Goal: Information Seeking & Learning: Learn about a topic

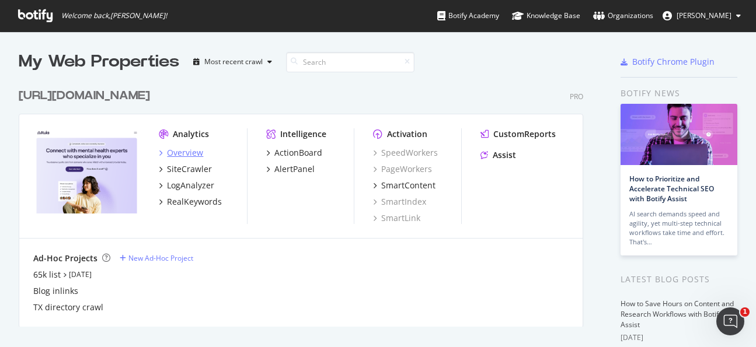
click at [186, 151] on div "Overview" at bounding box center [185, 153] width 36 height 12
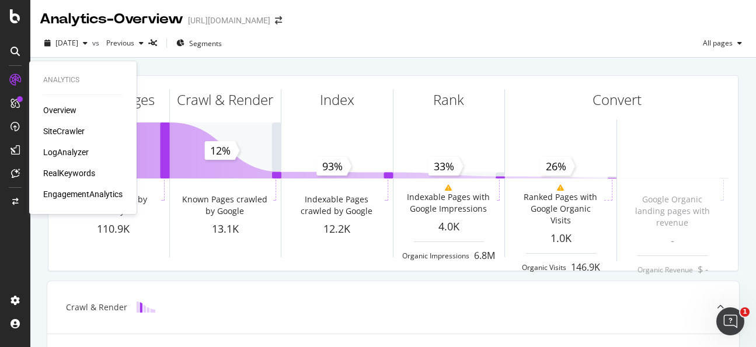
click at [69, 129] on div "SiteCrawler" at bounding box center [63, 131] width 41 height 12
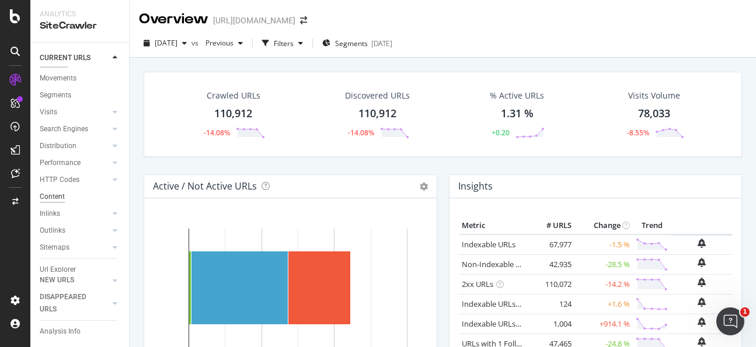
scroll to position [44, 0]
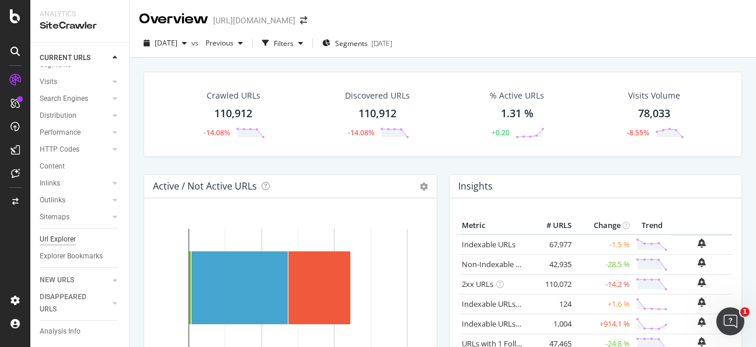
click at [73, 239] on div "Url Explorer" at bounding box center [58, 239] width 36 height 12
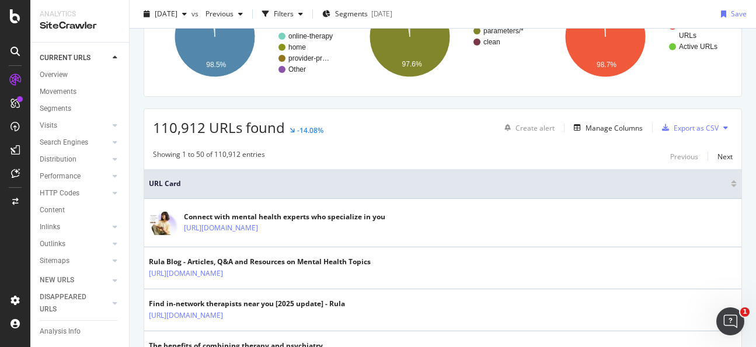
scroll to position [44, 0]
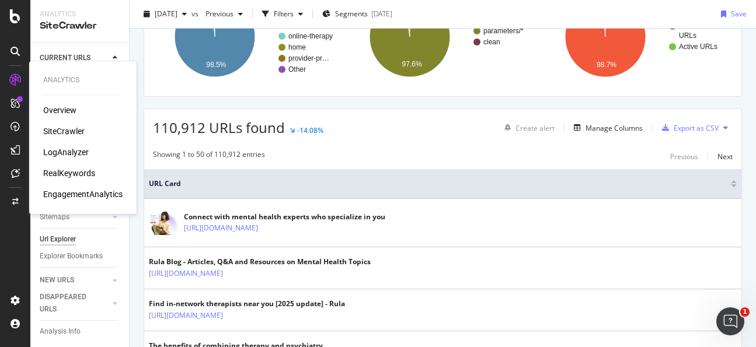
click at [71, 173] on div "RealKeywords" at bounding box center [69, 173] width 52 height 12
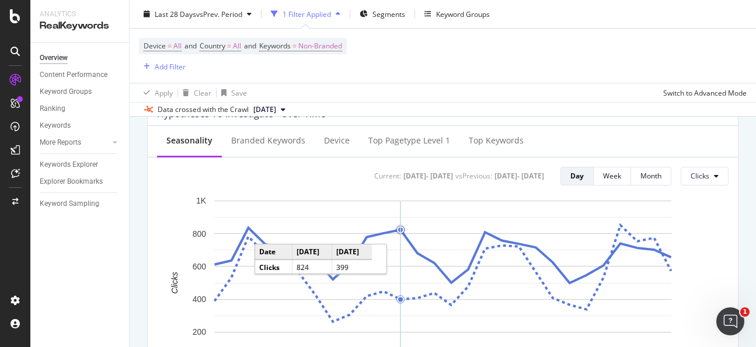
scroll to position [469, 0]
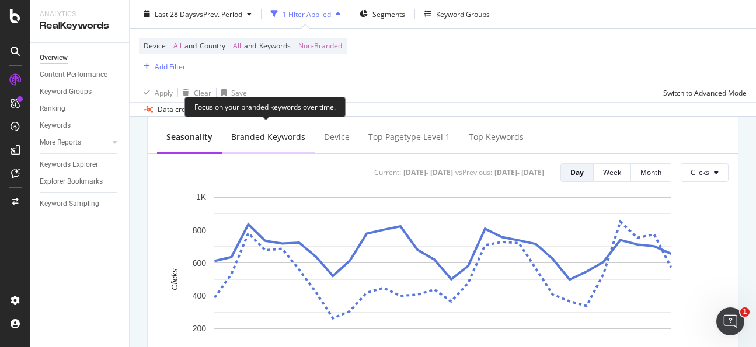
click at [286, 139] on div "Branded Keywords" at bounding box center [268, 137] width 74 height 12
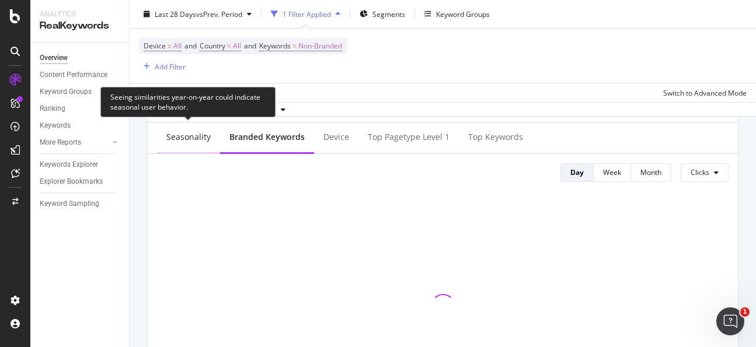
click at [184, 148] on div "Seasonality" at bounding box center [188, 138] width 63 height 32
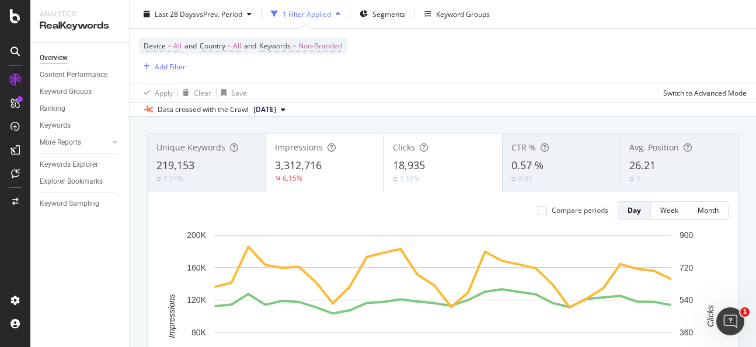
scroll to position [0, 0]
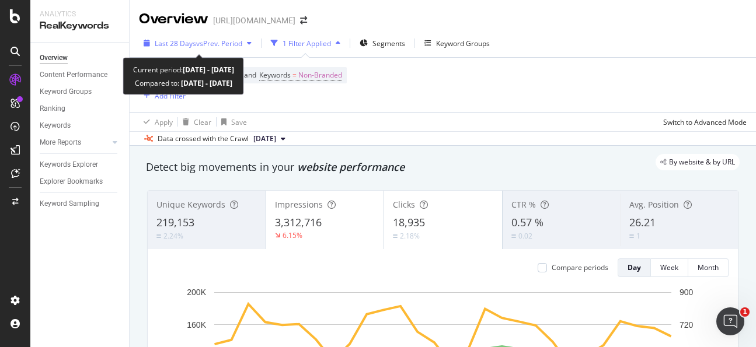
click at [236, 41] on span "vs Prev. Period" at bounding box center [219, 44] width 46 height 10
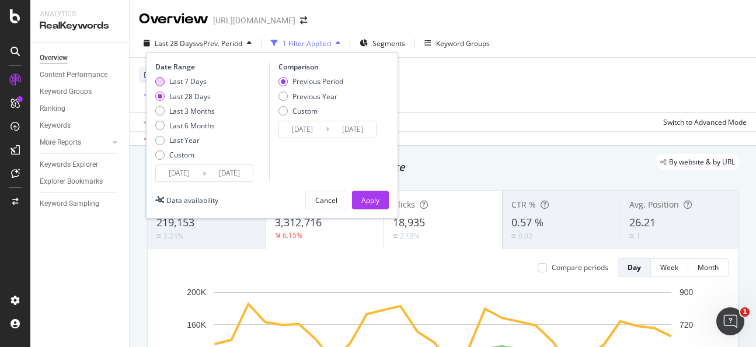
click at [188, 81] on div "Last 7 Days" at bounding box center [187, 81] width 37 height 10
type input "2025/08/30"
type input "2025/08/23"
type input "2025/08/29"
click at [372, 204] on div "Apply" at bounding box center [370, 200] width 18 height 10
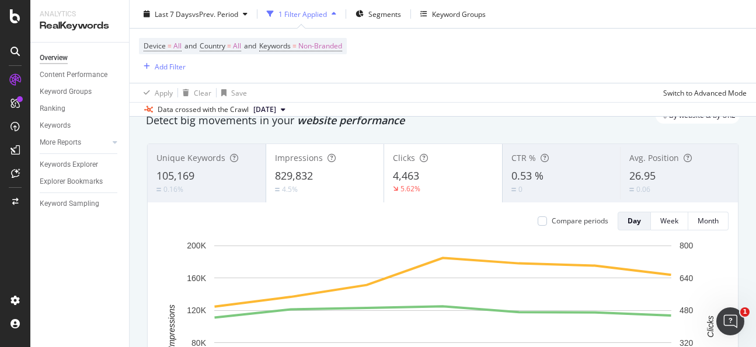
scroll to position [43, 0]
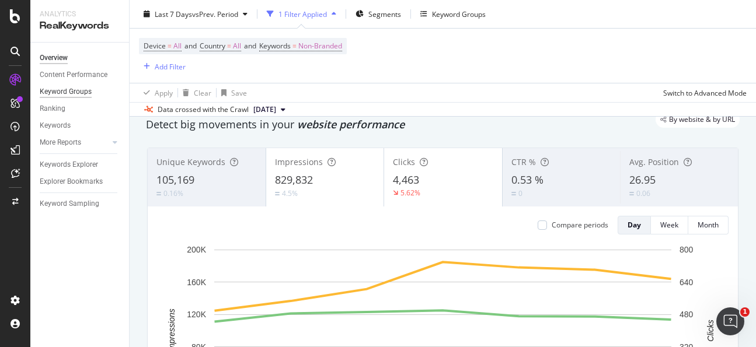
click at [83, 95] on div "Keyword Groups" at bounding box center [66, 92] width 52 height 12
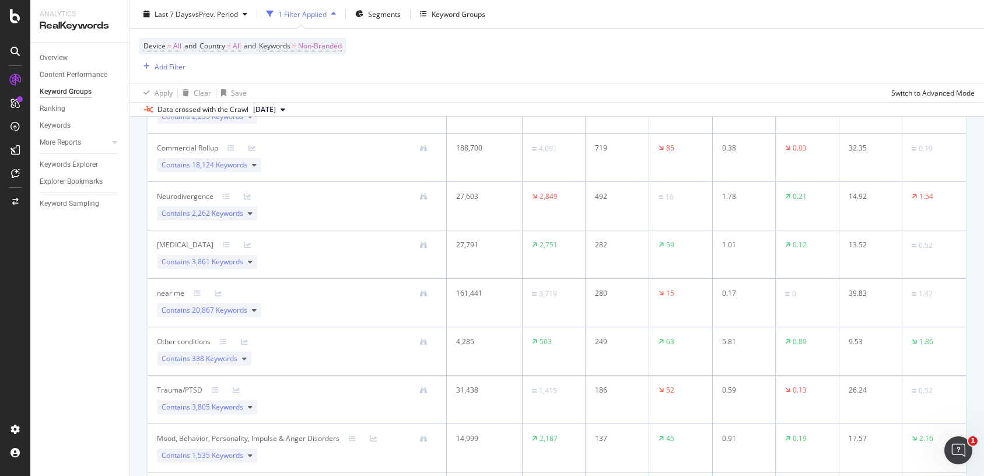
scroll to position [225, 0]
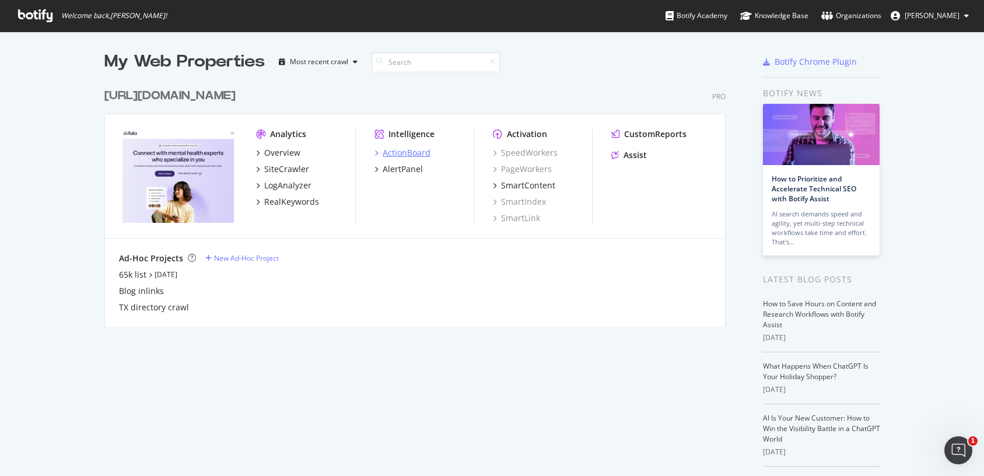
click at [419, 152] on div "ActionBoard" at bounding box center [407, 153] width 48 height 12
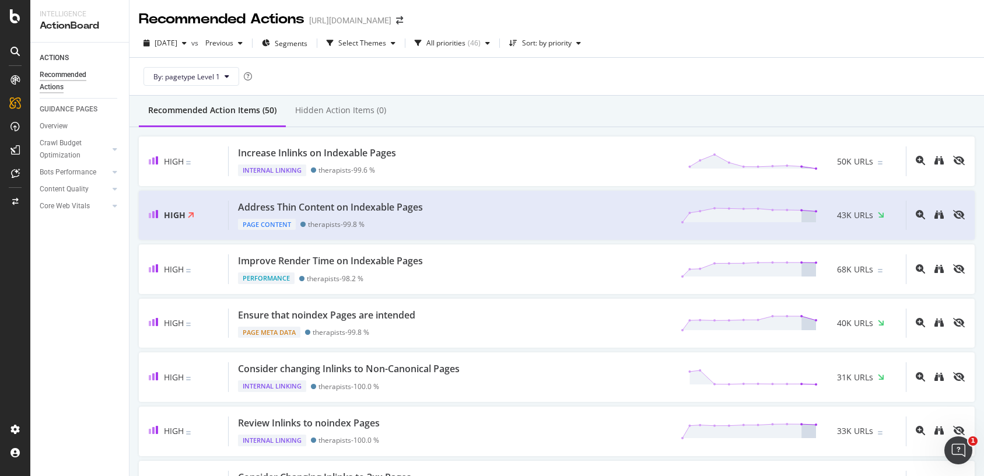
drag, startPoint x: 845, startPoint y: 48, endPoint x: 841, endPoint y: 79, distance: 31.8
click at [844, 48] on div "2025 Sep. 6th vs Previous Segments Select Themes All priorities ( 46 ) Sort: by…" at bounding box center [557, 45] width 855 height 23
click at [55, 155] on div "AlertPanel" at bounding box center [61, 155] width 37 height 12
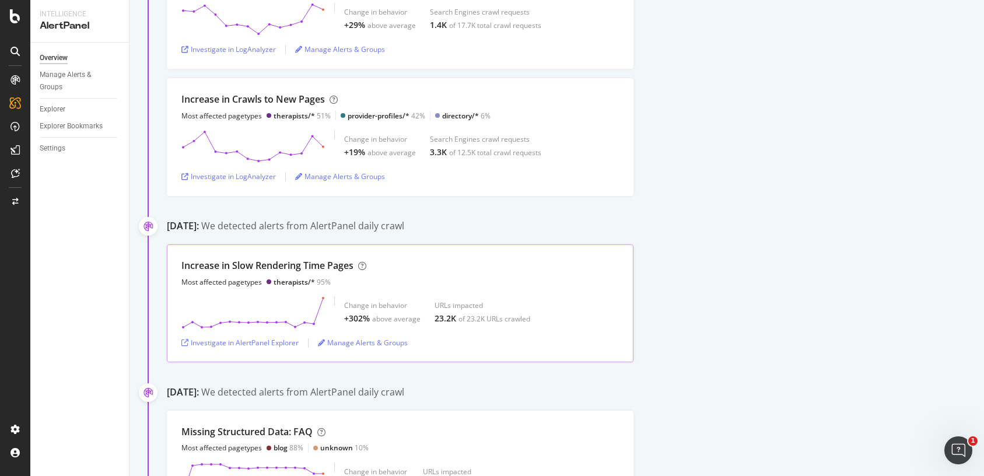
scroll to position [871, 0]
click at [285, 340] on div "Investigate in AlertPanel Explorer" at bounding box center [239, 342] width 117 height 10
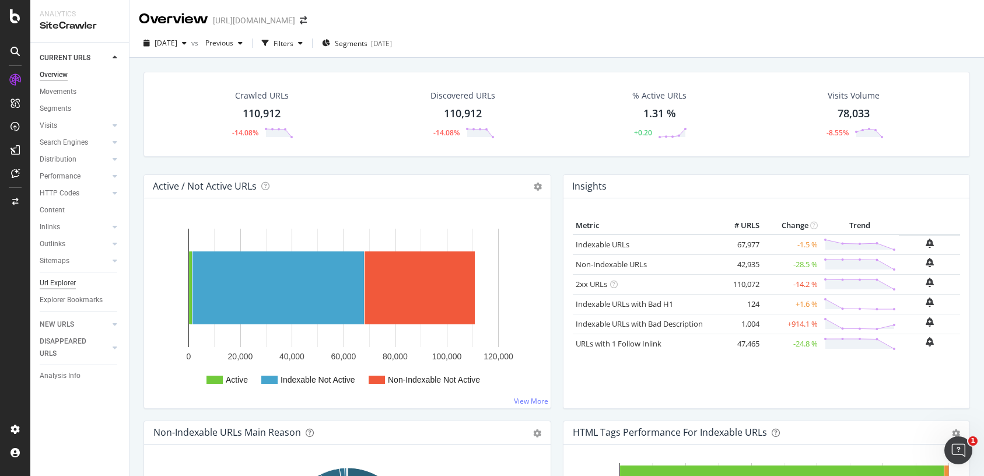
click at [72, 287] on div "Url Explorer" at bounding box center [58, 283] width 36 height 12
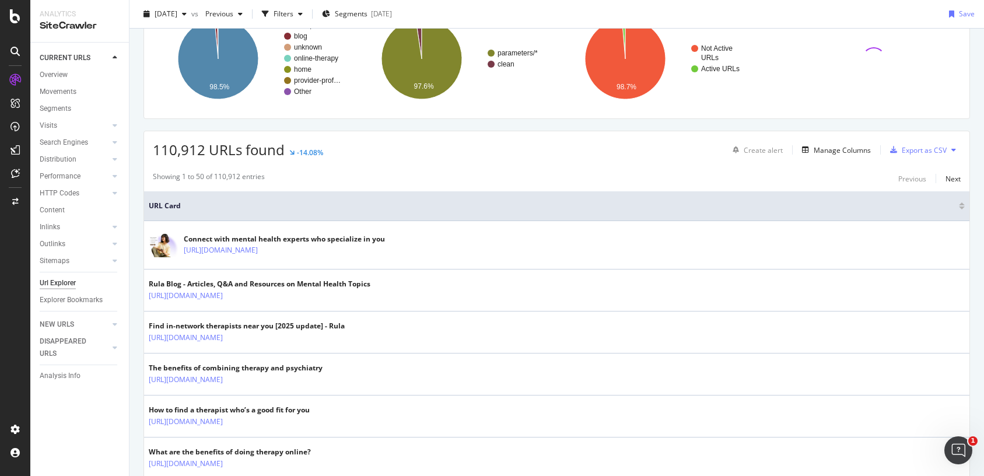
scroll to position [104, 0]
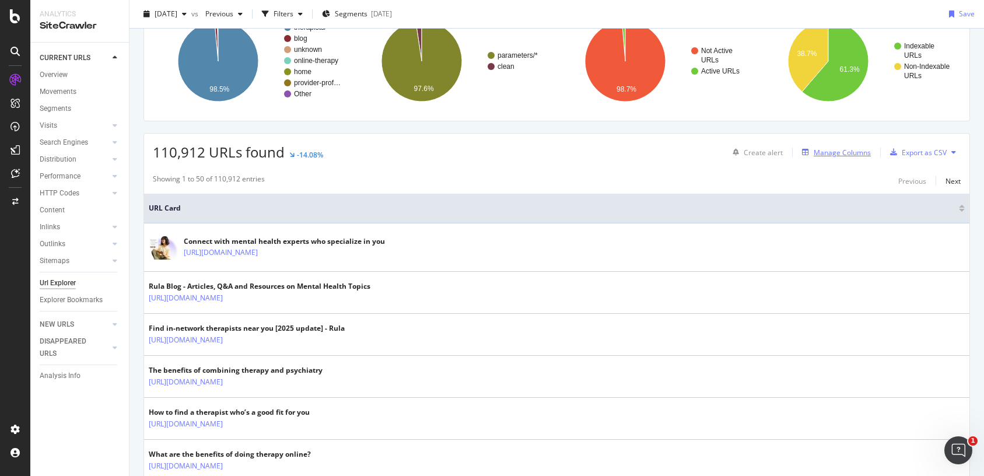
click at [849, 155] on div "Manage Columns" at bounding box center [842, 153] width 57 height 10
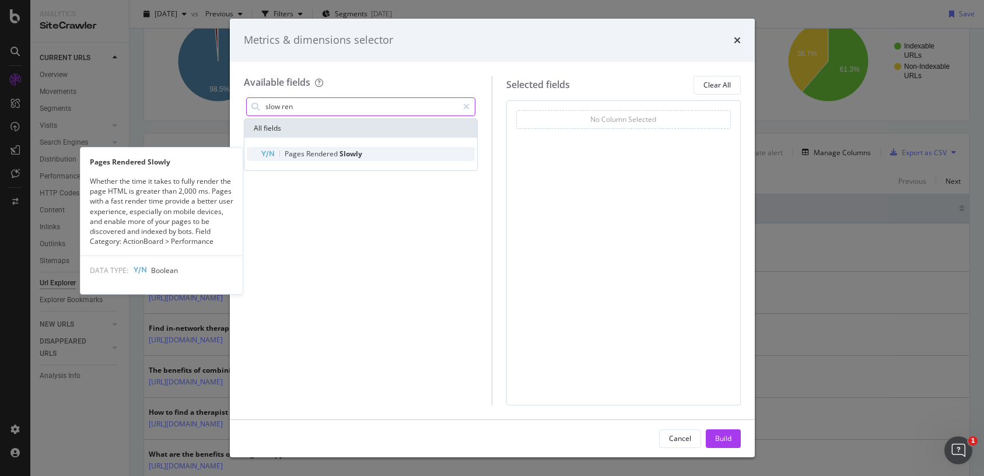
type input "slow ren"
click at [368, 158] on div "Pages Rendered Slowly" at bounding box center [368, 154] width 215 height 14
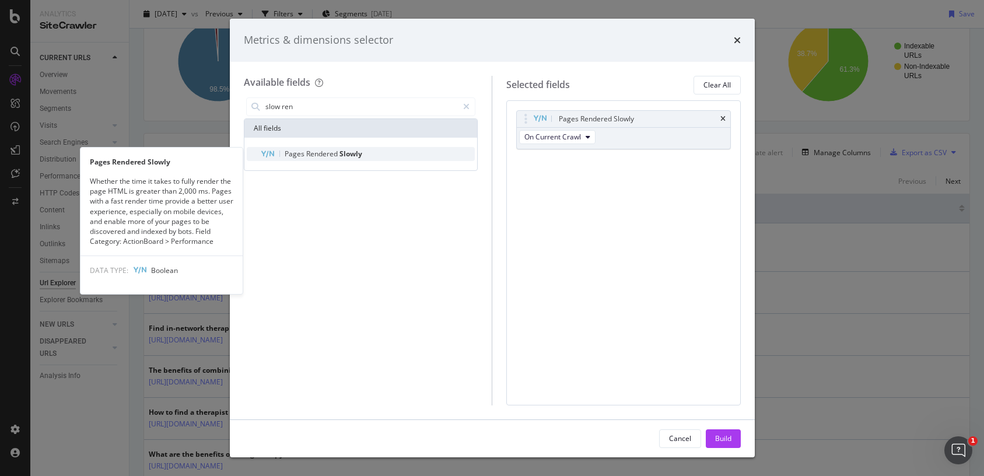
click at [422, 155] on div "Pages Rendered Slowly" at bounding box center [368, 154] width 215 height 14
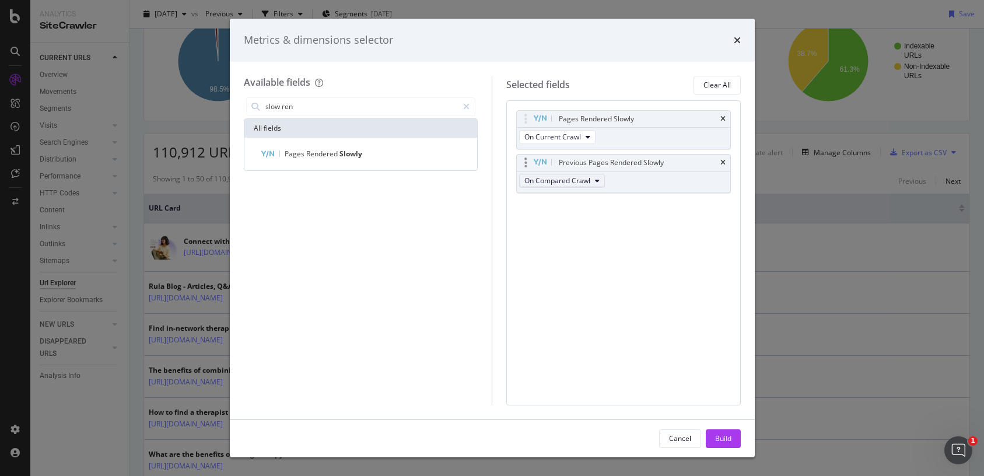
click at [589, 178] on span "On Compared Crawl" at bounding box center [558, 181] width 66 height 10
click at [593, 225] on span "On Compared Crawl" at bounding box center [562, 223] width 67 height 11
click at [575, 224] on span "On Compared Crawl" at bounding box center [562, 223] width 67 height 11
click at [674, 257] on div "Pages Rendered Slowly On Current Crawl Previous Pages Rendered Slowly On Compar…" at bounding box center [623, 252] width 235 height 305
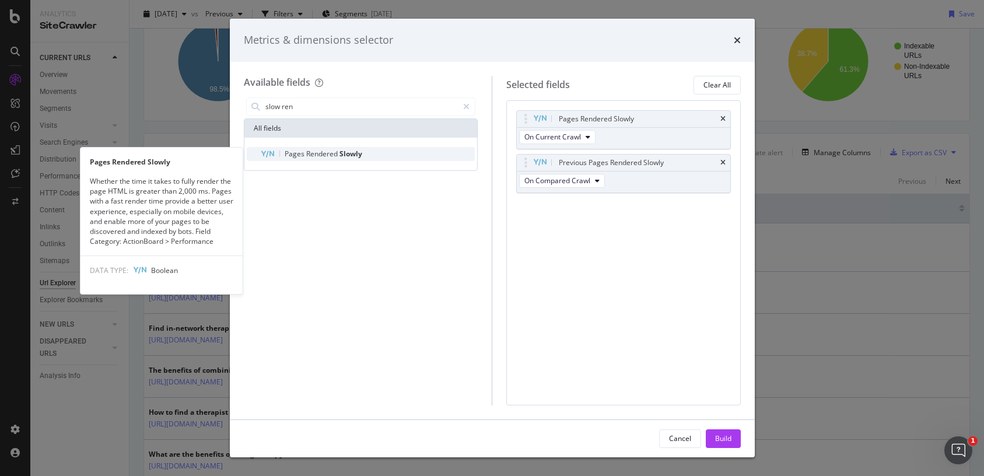
click at [349, 155] on span "Slowly" at bounding box center [351, 154] width 23 height 10
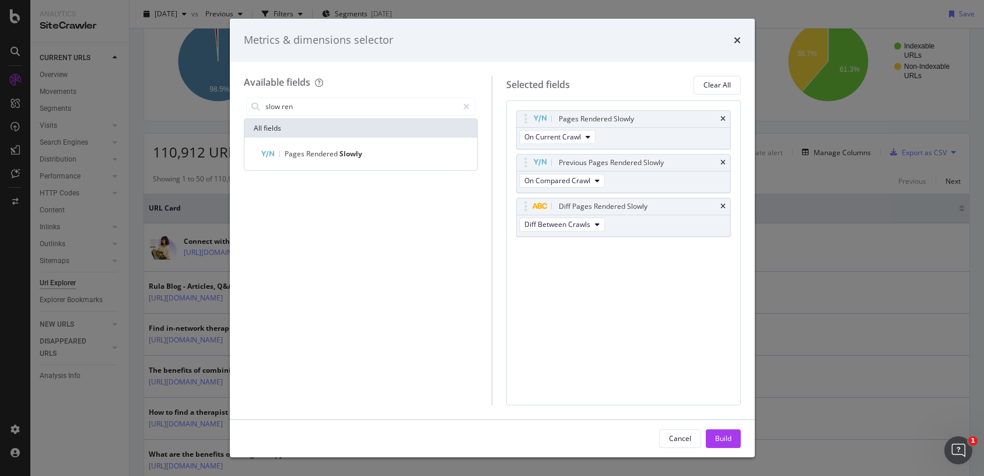
click at [728, 444] on div "Build" at bounding box center [723, 439] width 16 height 18
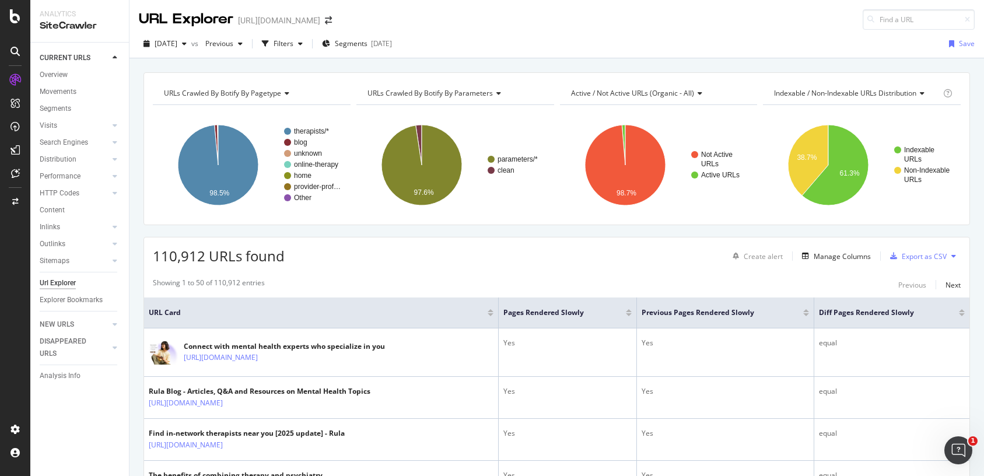
click at [959, 314] on div at bounding box center [962, 314] width 6 height 3
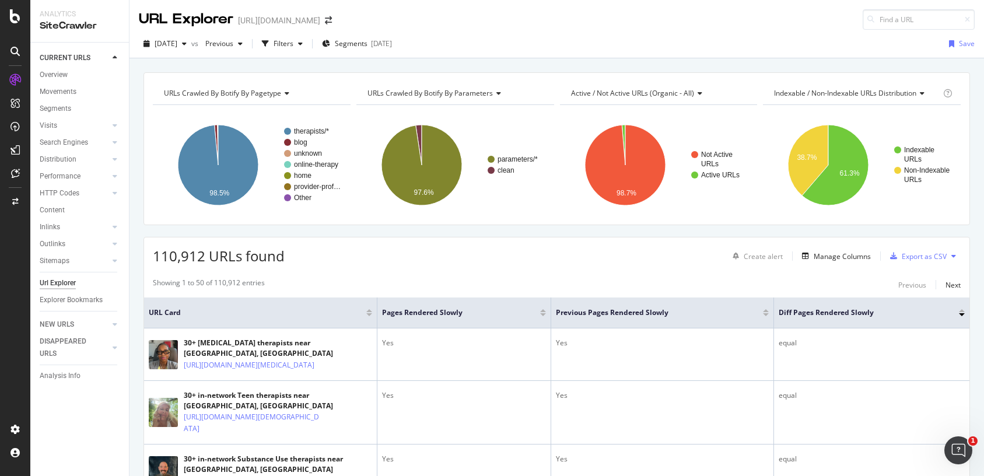
click at [963, 310] on div at bounding box center [962, 310] width 6 height 3
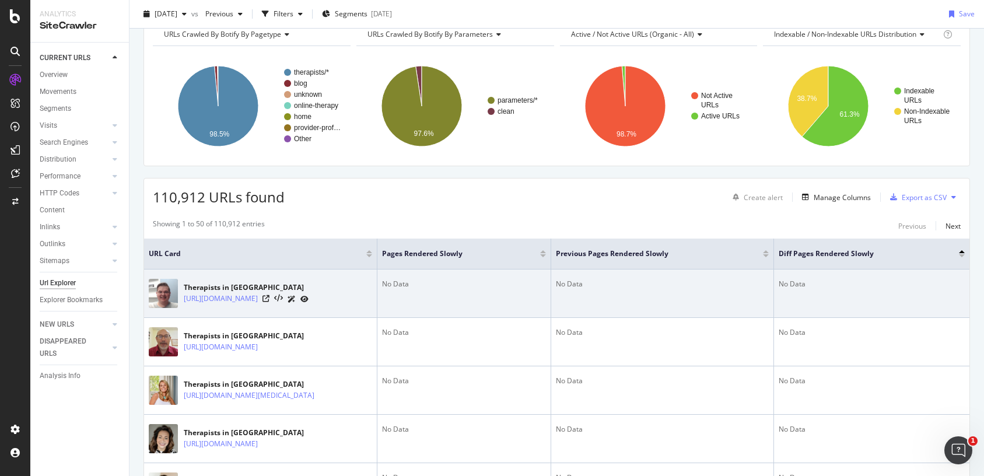
scroll to position [60, 0]
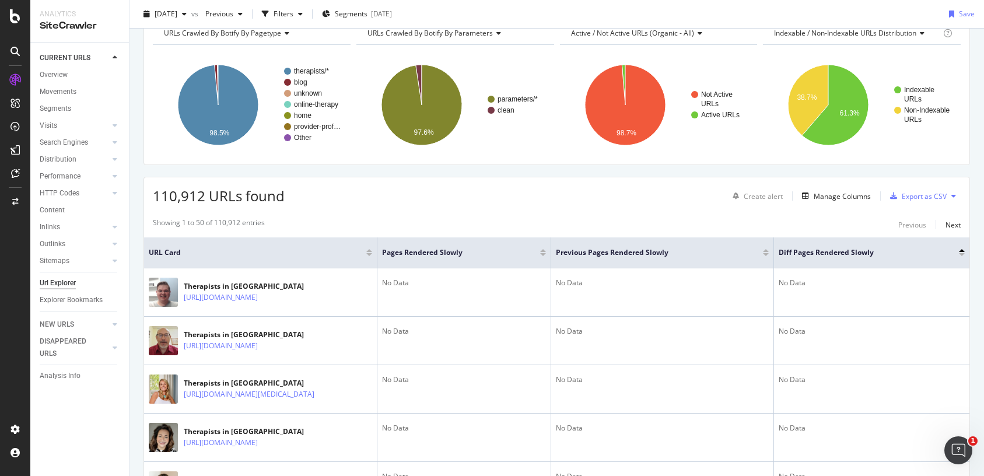
click at [544, 254] on div at bounding box center [543, 254] width 6 height 3
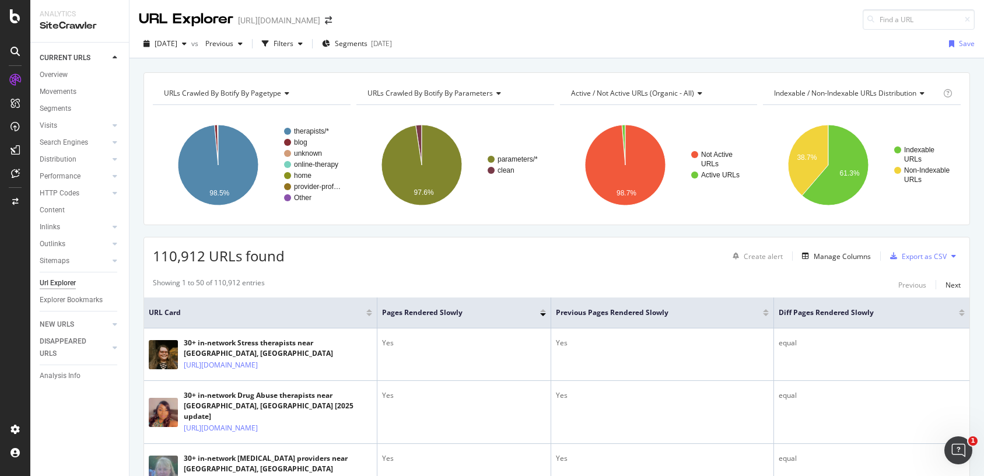
scroll to position [1, 0]
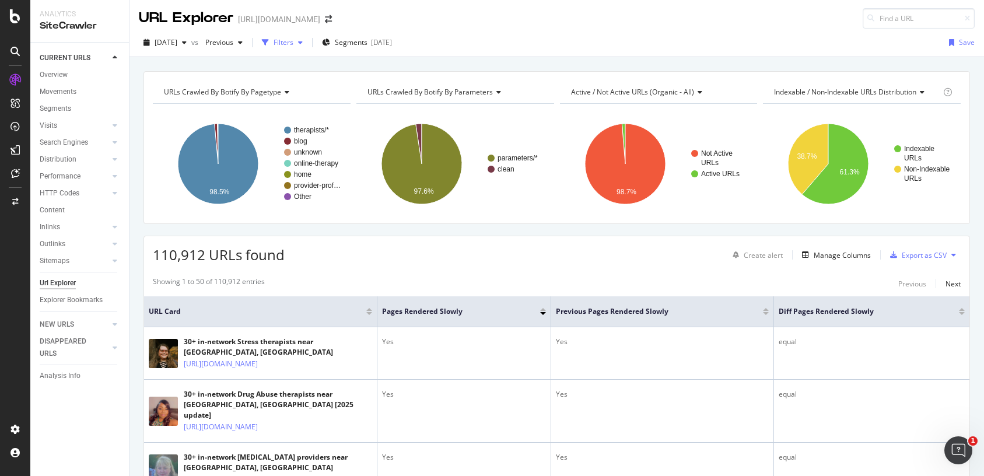
click at [293, 45] on div "Filters" at bounding box center [284, 42] width 20 height 10
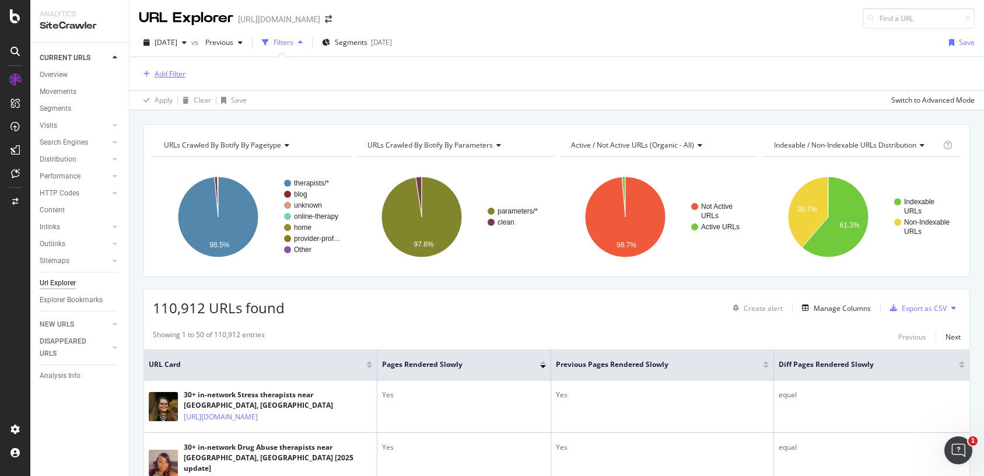
click at [170, 70] on div "Add Filter" at bounding box center [170, 74] width 31 height 10
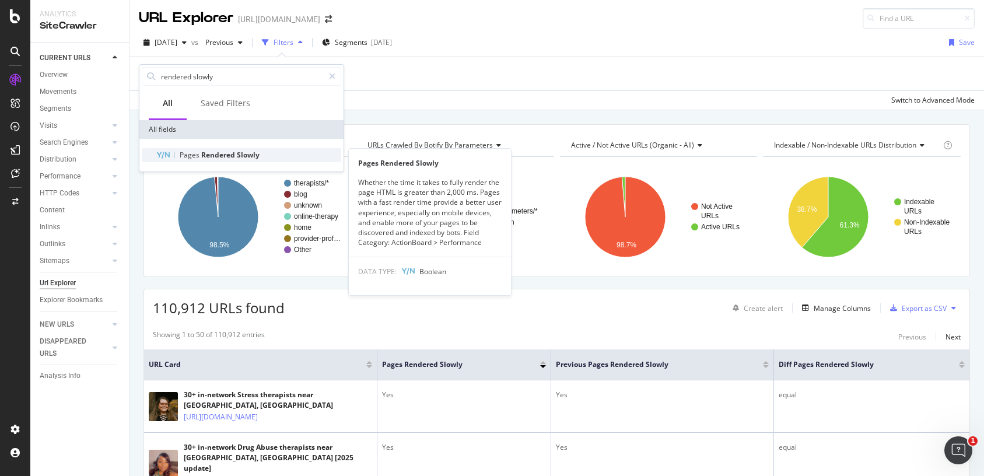
type input "rendered slowly"
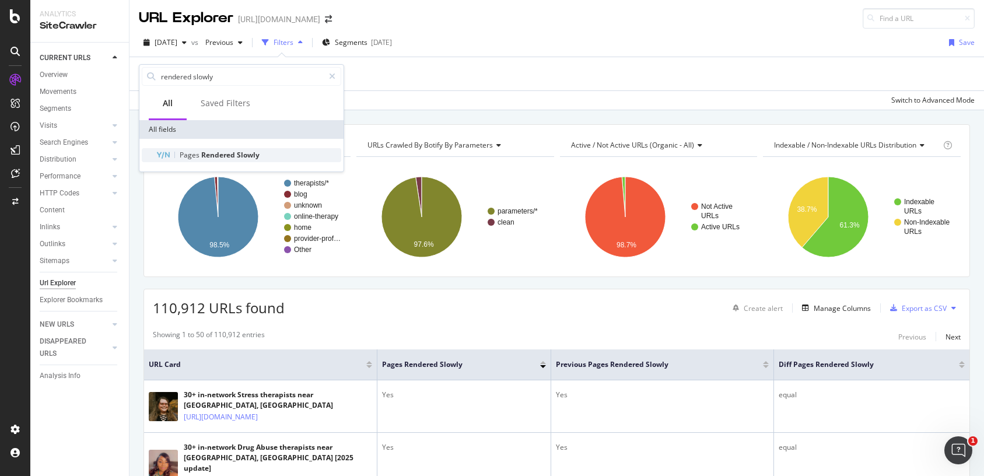
click at [250, 155] on span "Slowly" at bounding box center [248, 155] width 23 height 10
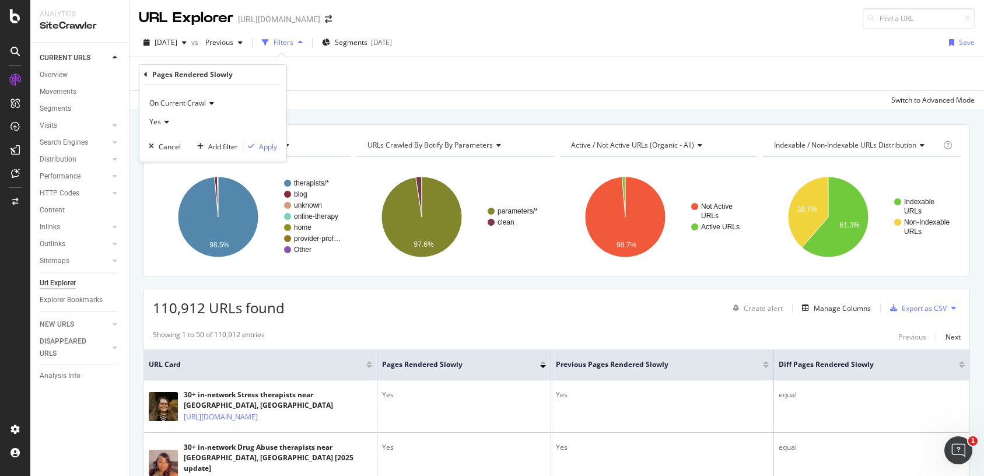
click at [213, 102] on icon at bounding box center [210, 103] width 8 height 7
click at [204, 144] on span "On Compared Crawl" at bounding box center [188, 143] width 66 height 10
click at [158, 121] on span "Yes" at bounding box center [155, 122] width 12 height 10
click at [167, 158] on div "No" at bounding box center [214, 160] width 125 height 15
click at [259, 149] on div "Apply" at bounding box center [268, 147] width 18 height 10
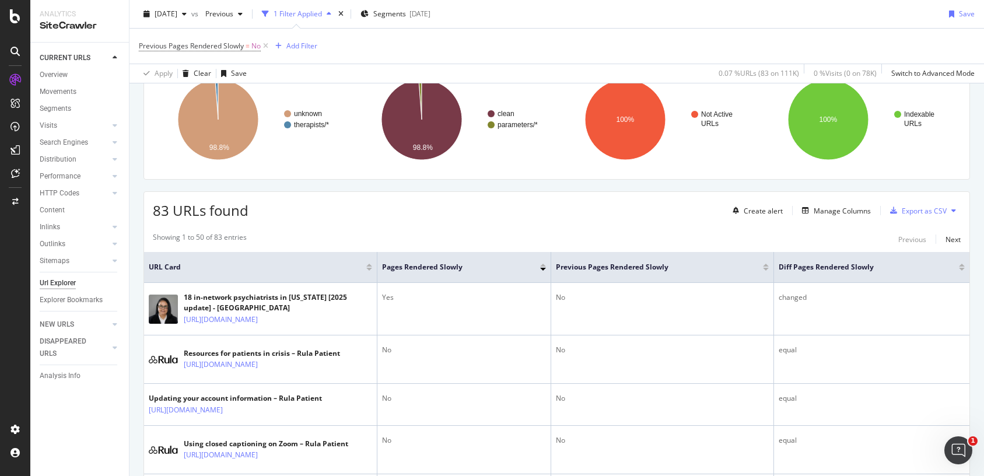
scroll to position [102, 0]
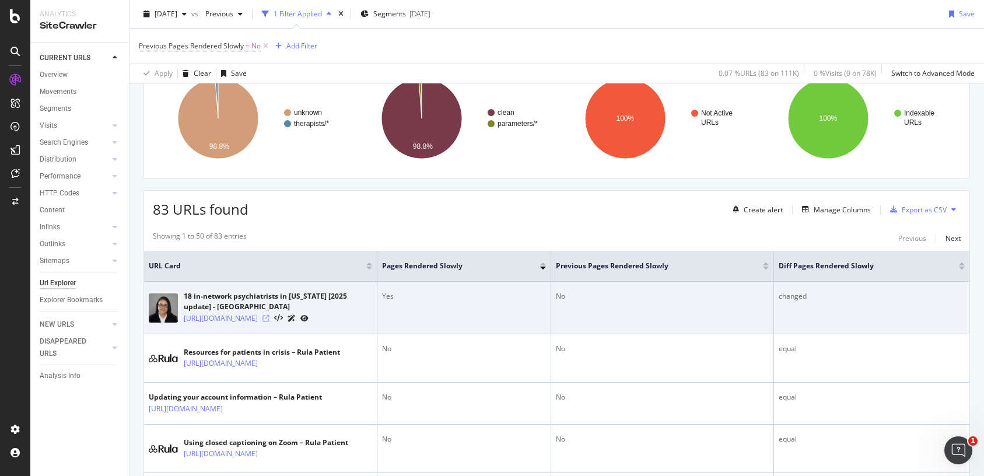
click at [270, 322] on icon at bounding box center [266, 318] width 7 height 7
click at [258, 317] on link "https://www.rula.com/therapists/nm/las-cruces?care_type=Psychiatry" at bounding box center [221, 319] width 74 height 12
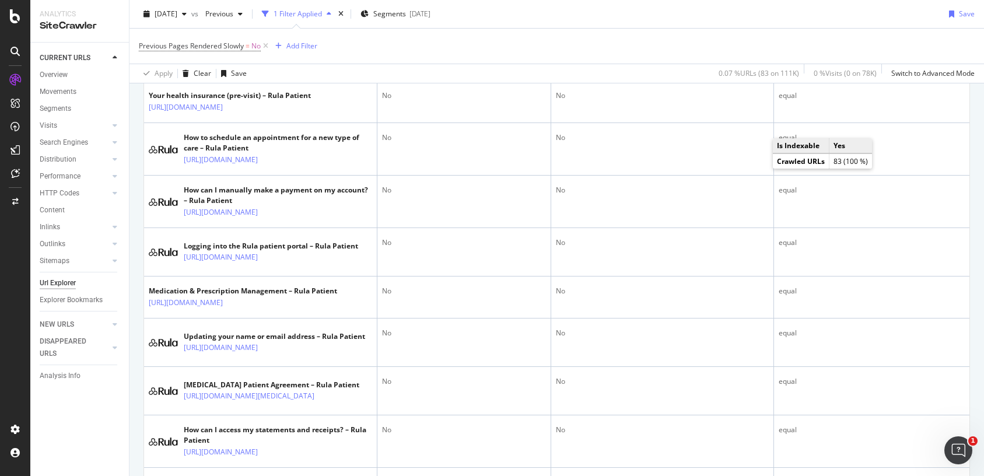
scroll to position [1815, 0]
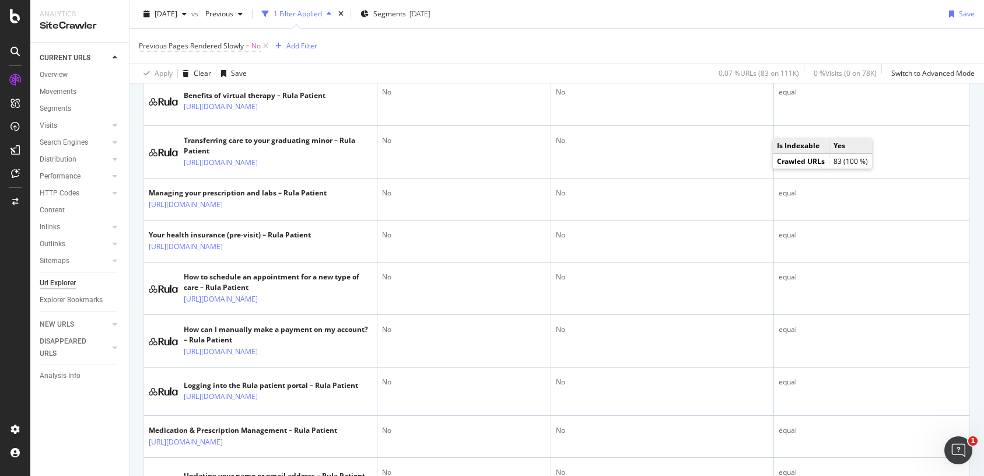
click at [652, 45] on div "Previous Pages Rendered Slowly = No Add Filter" at bounding box center [557, 46] width 836 height 35
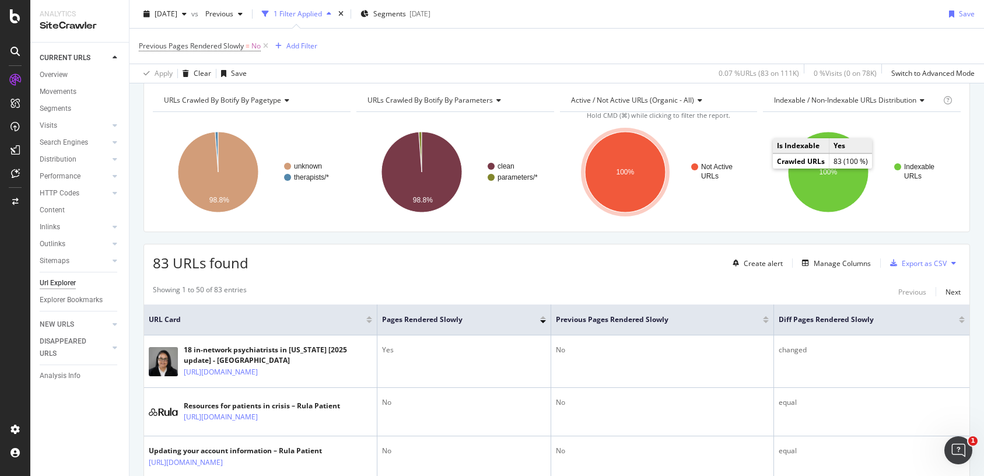
scroll to position [0, 0]
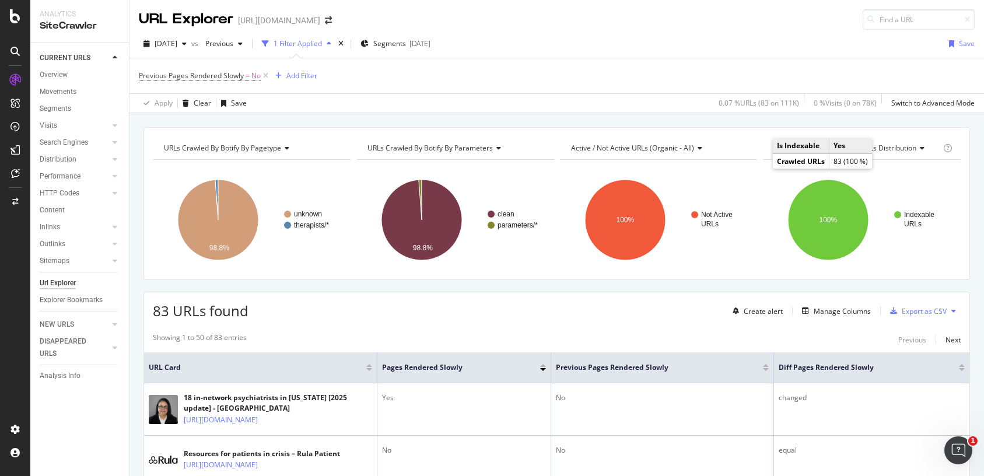
click at [653, 298] on div "83 URLs found Create alert Manage Columns Export as CSV" at bounding box center [557, 306] width 826 height 29
click at [104, 174] on div at bounding box center [103, 176] width 12 height 12
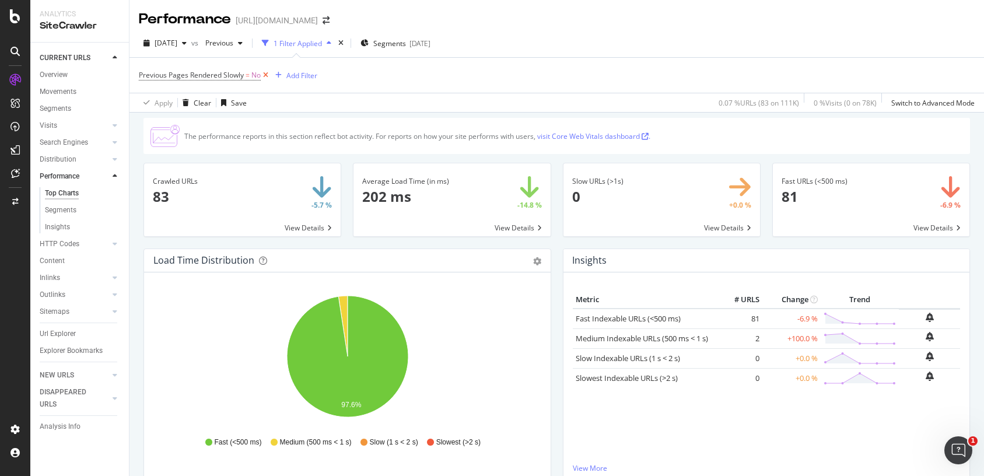
click at [267, 73] on icon at bounding box center [266, 75] width 10 height 12
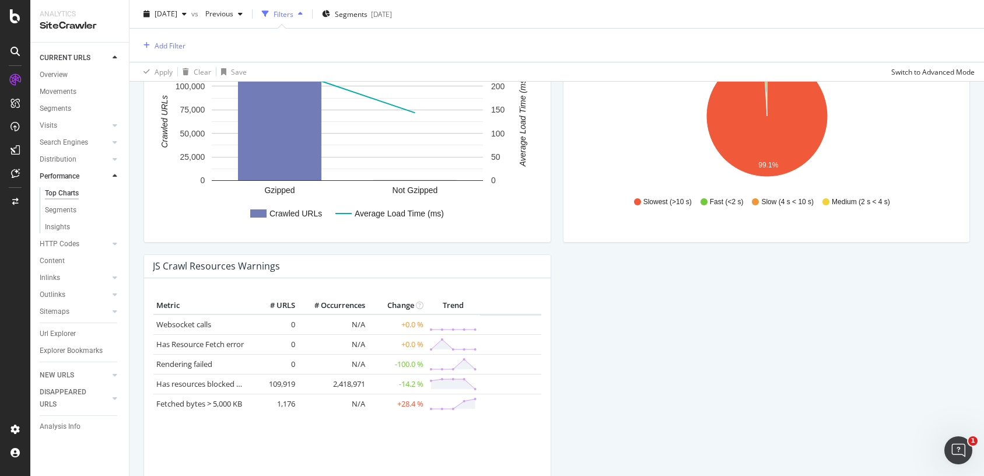
scroll to position [833, 0]
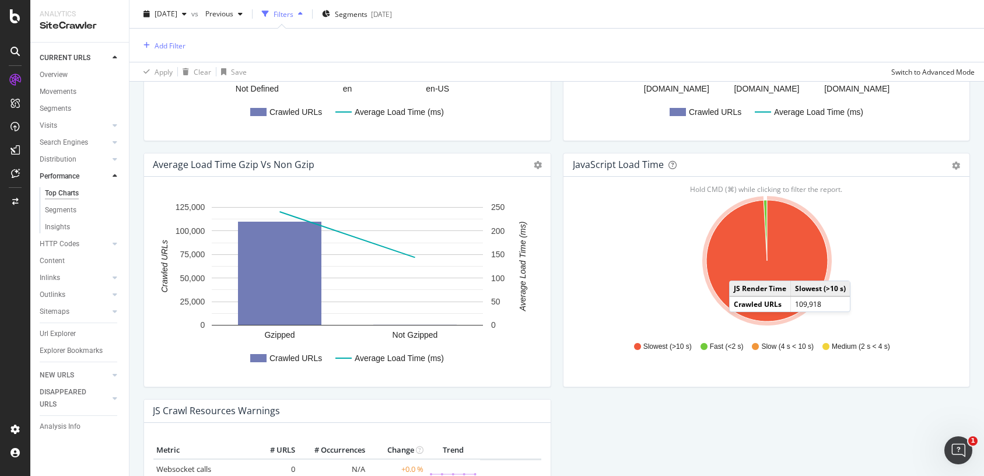
click at [740, 269] on icon "A chart." at bounding box center [767, 260] width 121 height 121
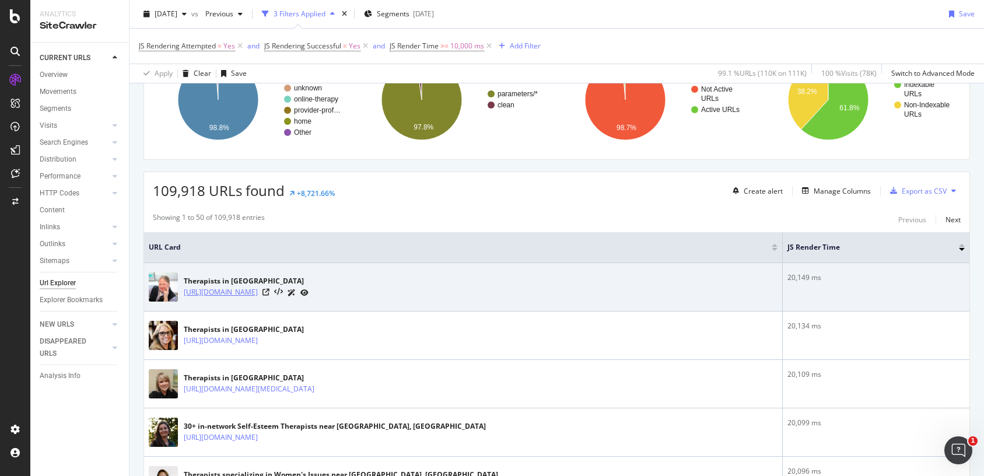
scroll to position [122, 0]
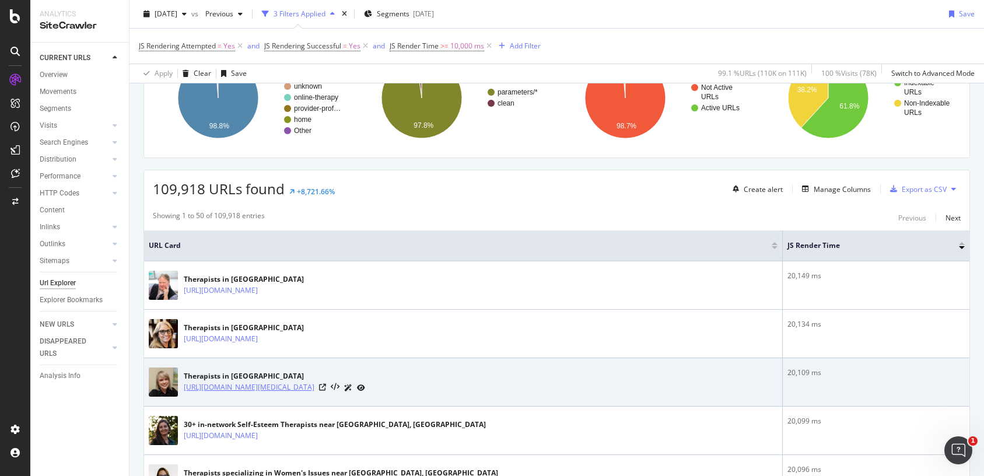
click at [314, 386] on link "https://www.rula.com/therapists/wi/kenosha?specialization=Sex+Therapy&utm_mediu…" at bounding box center [249, 388] width 131 height 12
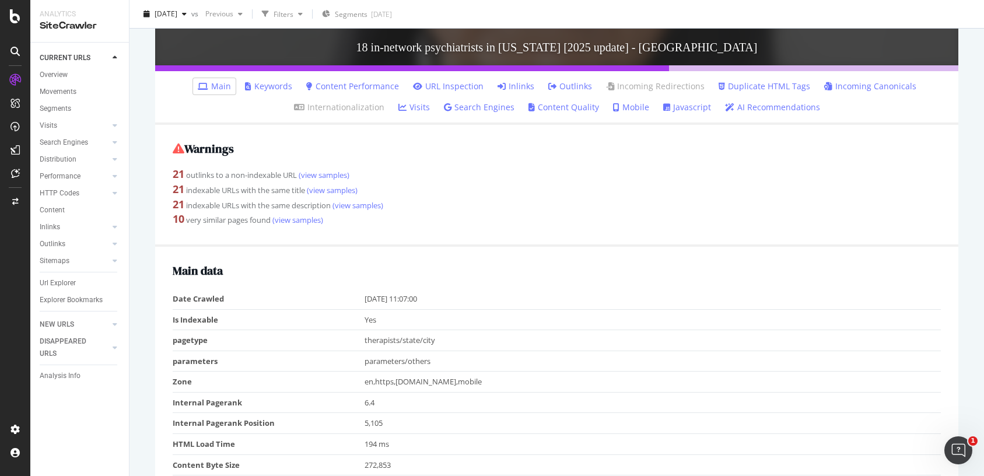
scroll to position [323, 0]
click at [338, 177] on link "(view samples)" at bounding box center [323, 174] width 53 height 11
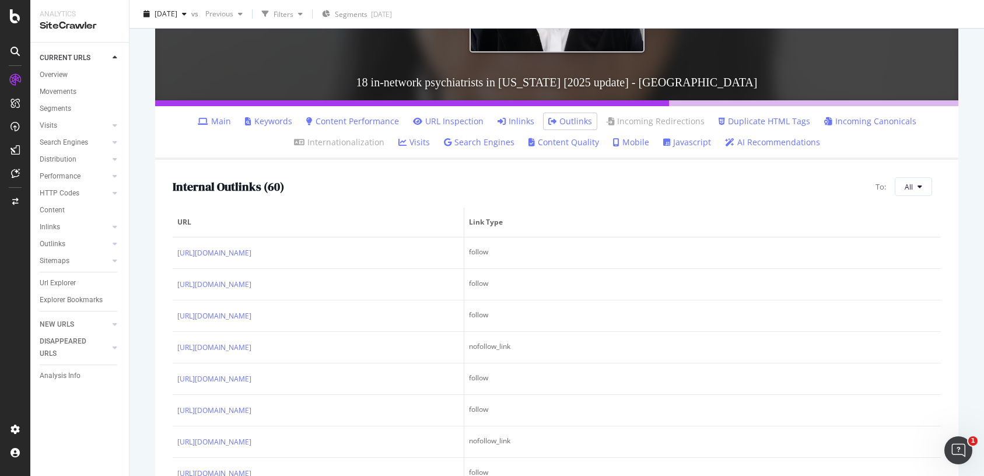
scroll to position [281, 0]
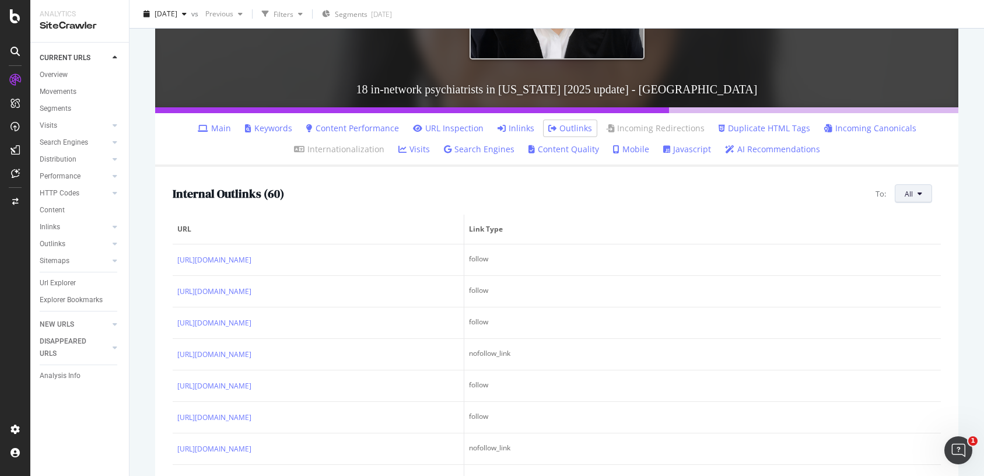
click at [914, 190] on button "All" at bounding box center [913, 193] width 37 height 19
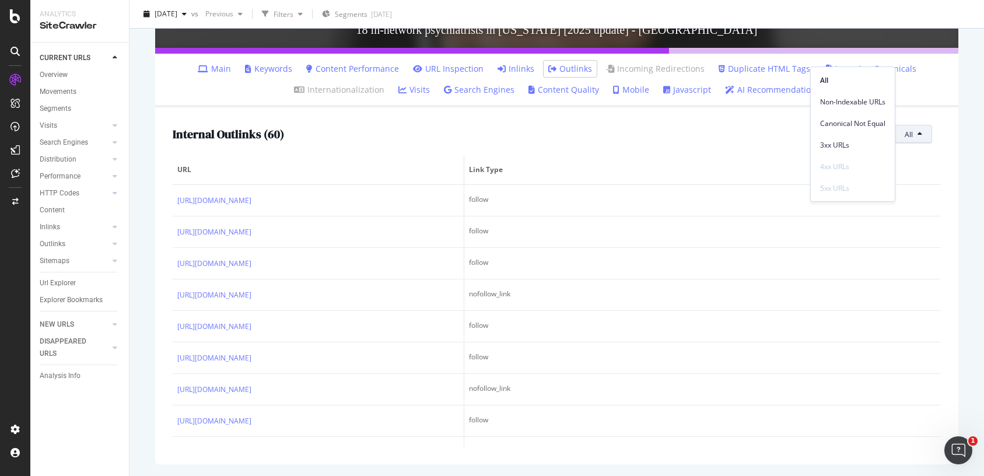
click at [622, 144] on div "Internal Outlinks ( 60 ) To: All URL Link Type [URL][DOMAIN_NAME] follow [URL][…" at bounding box center [556, 285] width 803 height 357
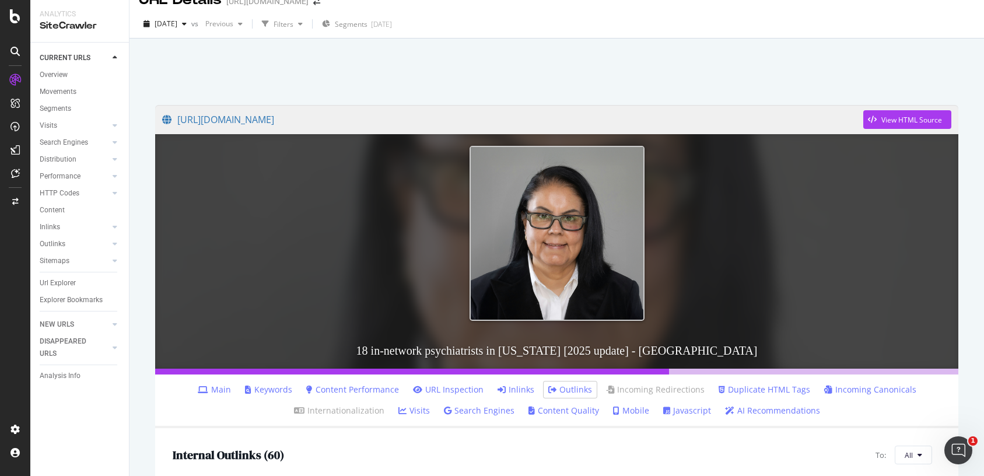
scroll to position [26, 0]
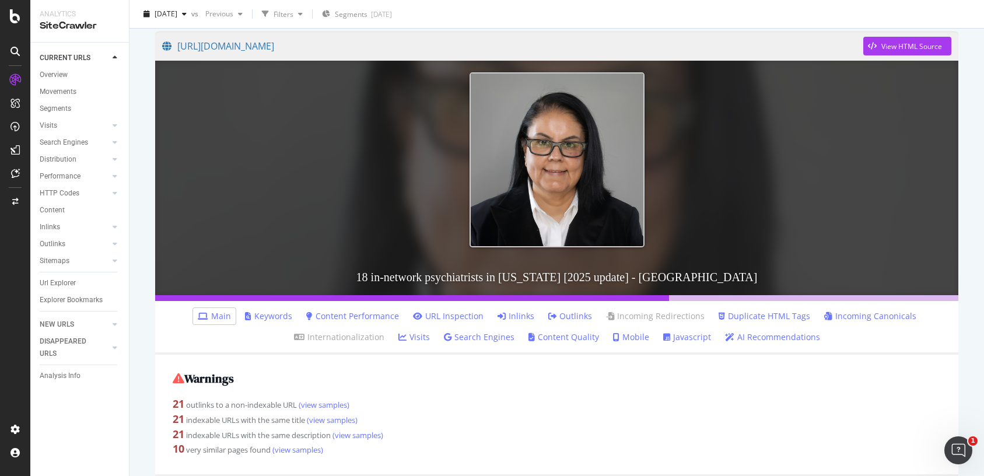
scroll to position [93, 0]
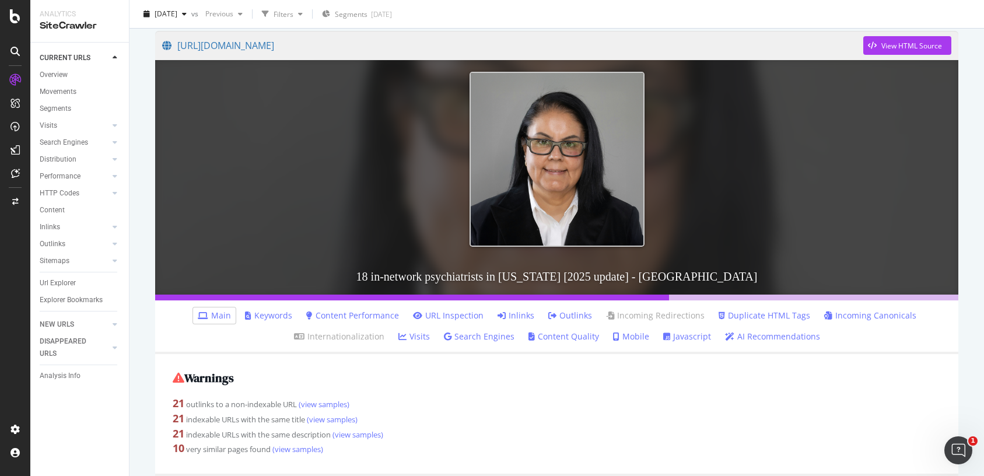
click at [689, 338] on link "Javascript" at bounding box center [687, 337] width 48 height 12
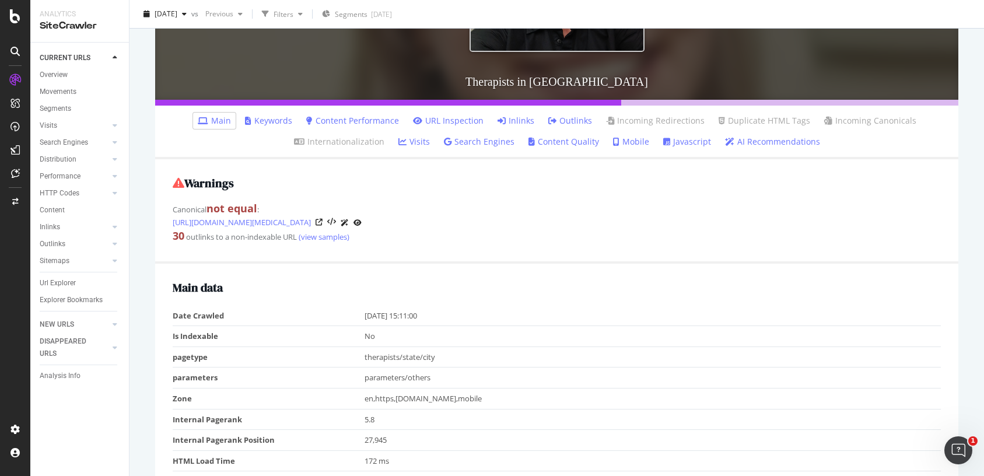
scroll to position [313, 0]
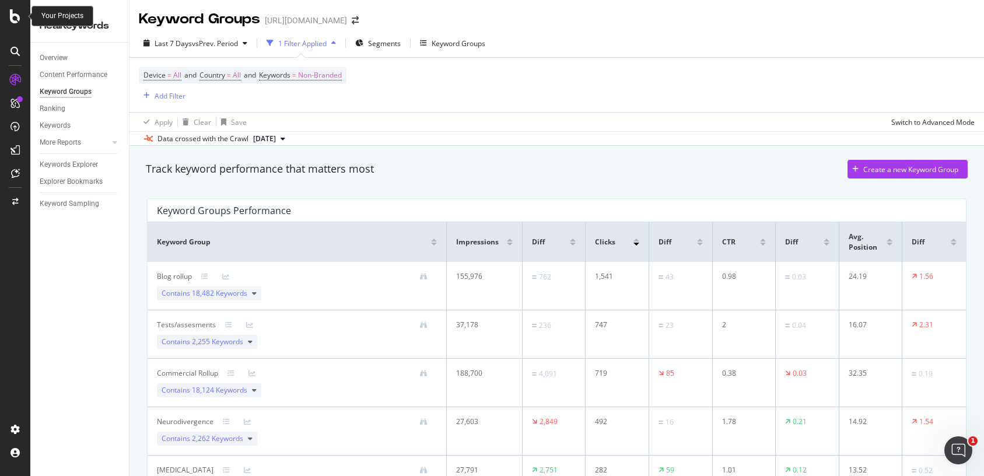
click at [13, 20] on icon at bounding box center [15, 16] width 11 height 14
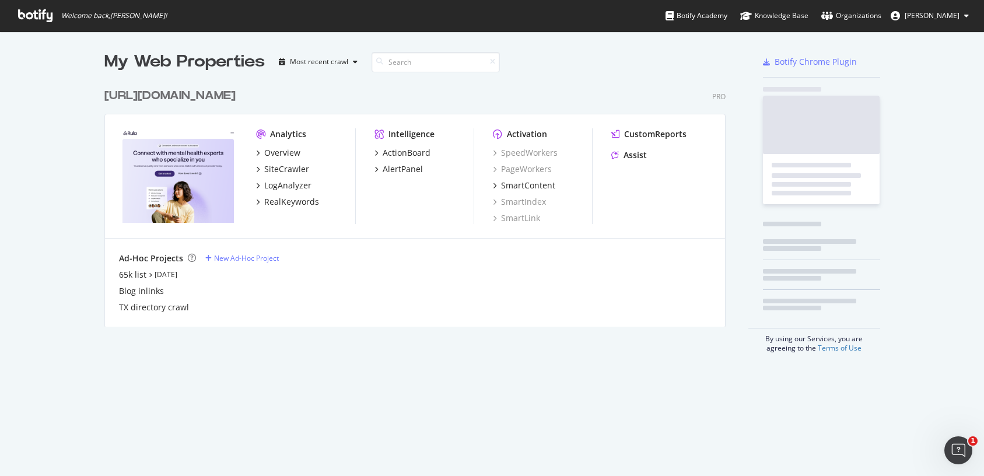
scroll to position [476, 984]
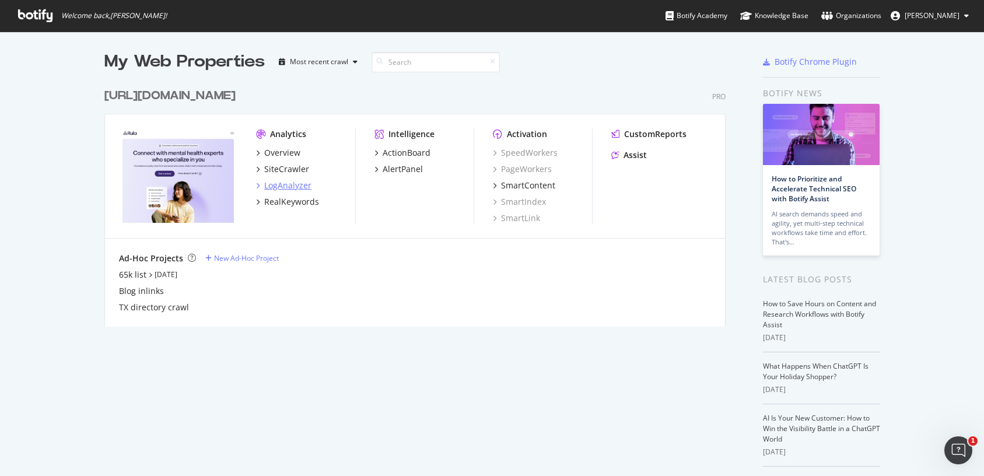
click at [289, 189] on div "LogAnalyzer" at bounding box center [287, 186] width 47 height 12
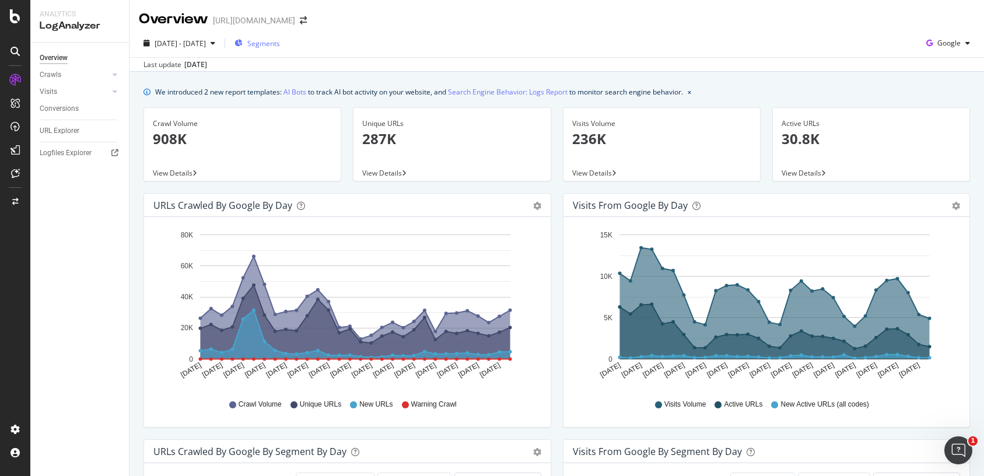
click at [280, 41] on span "Segments" at bounding box center [263, 44] width 33 height 10
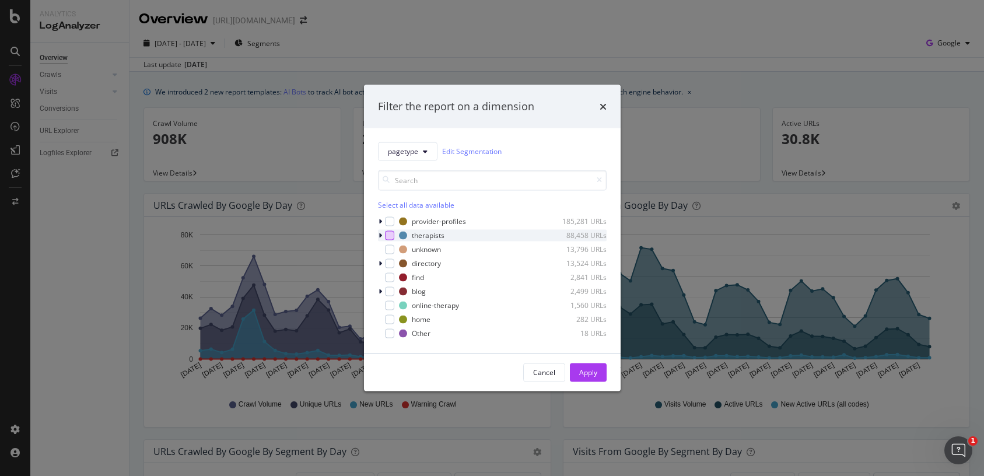
click at [391, 237] on div "modal" at bounding box center [389, 234] width 9 height 9
click at [589, 365] on div "Apply" at bounding box center [588, 372] width 18 height 18
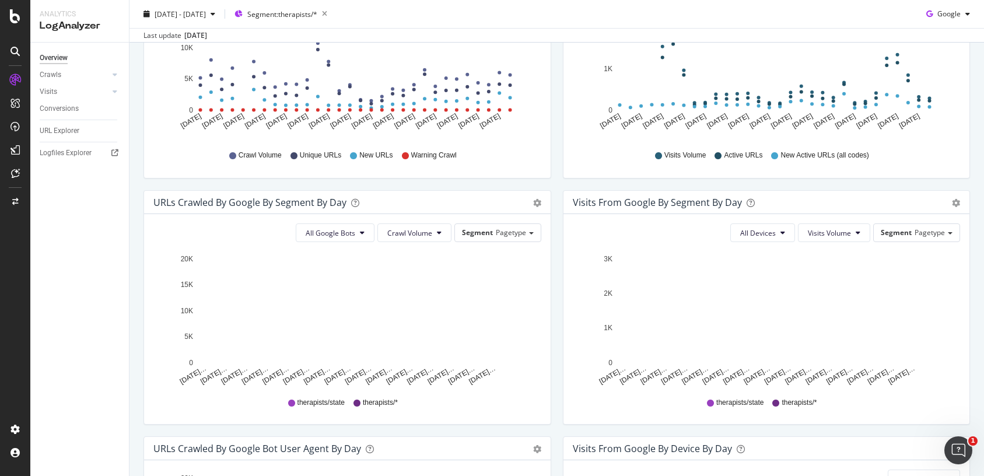
scroll to position [254, 0]
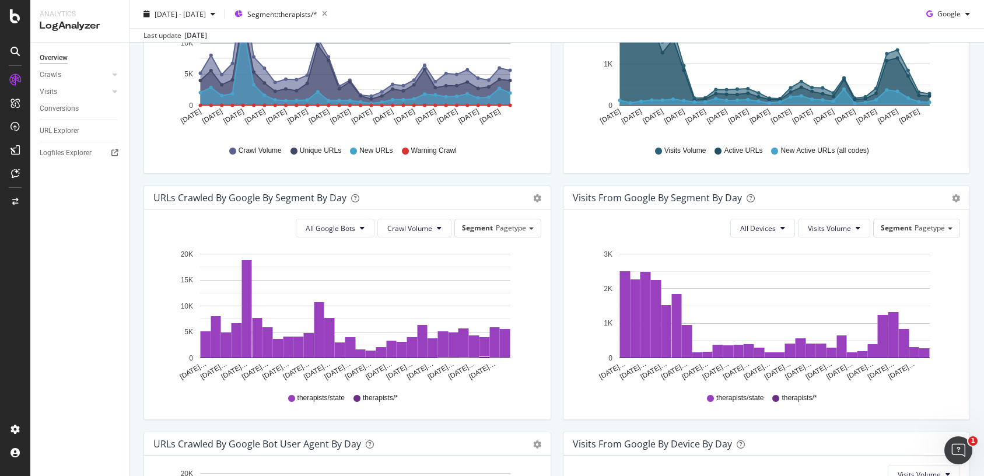
click at [325, 396] on span "therapists/state" at bounding box center [321, 398] width 47 height 10
click at [292, 397] on icon at bounding box center [291, 398] width 7 height 7
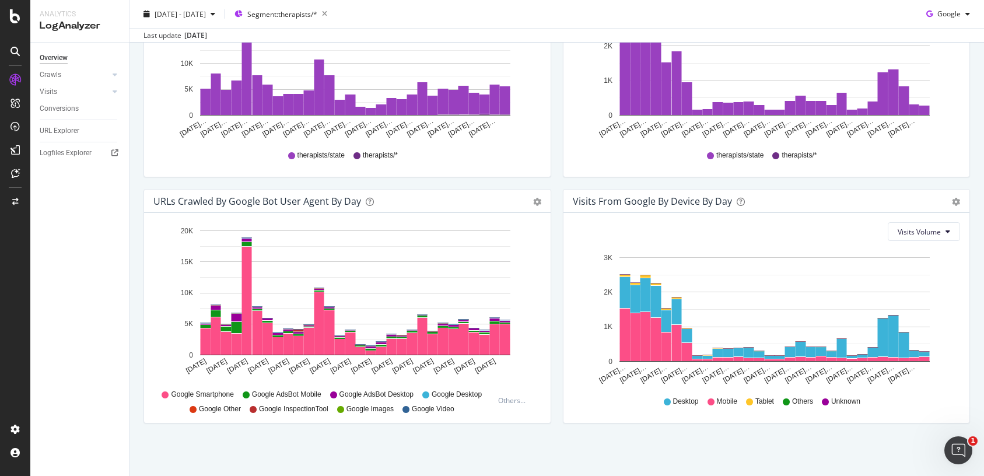
scroll to position [0, 0]
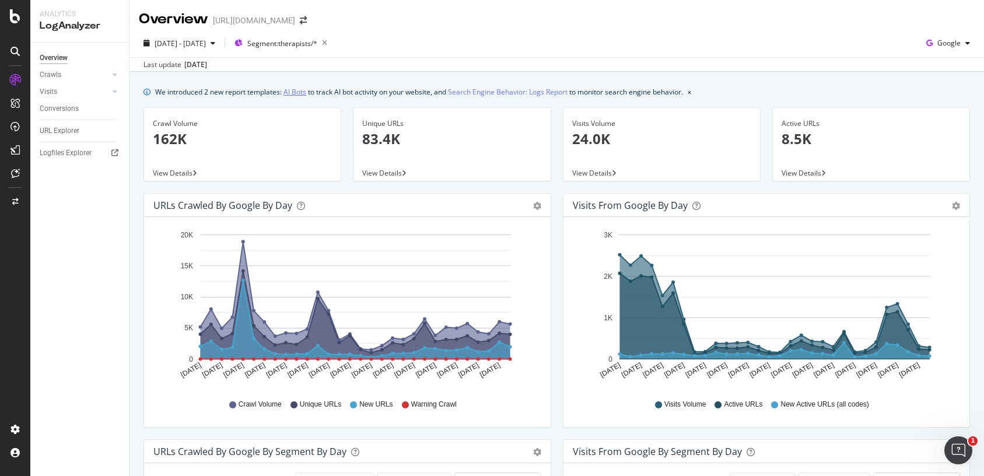
click at [305, 89] on link "AI Bots" at bounding box center [295, 92] width 23 height 12
